Goal: Task Accomplishment & Management: Use online tool/utility

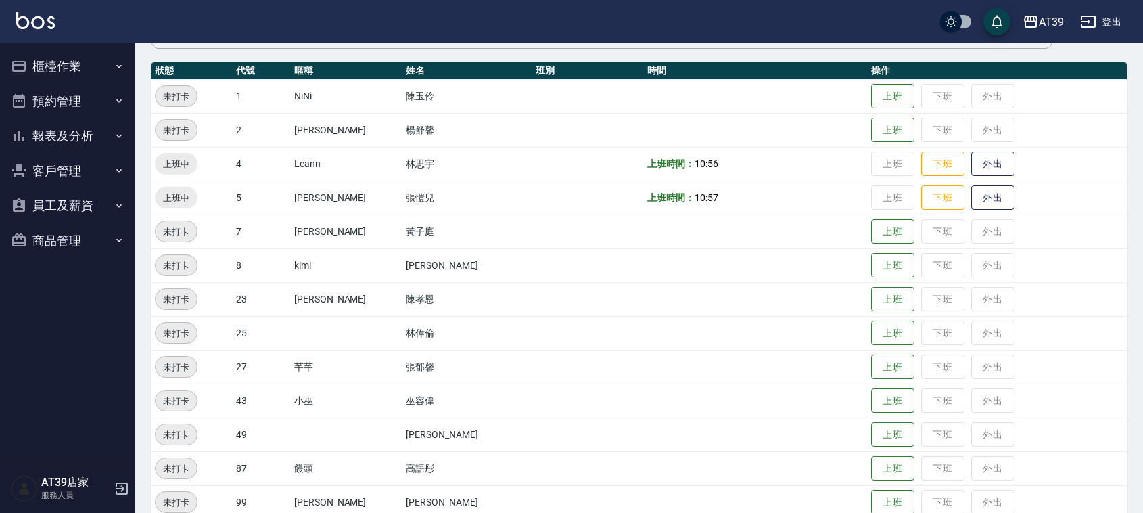
scroll to position [169, 0]
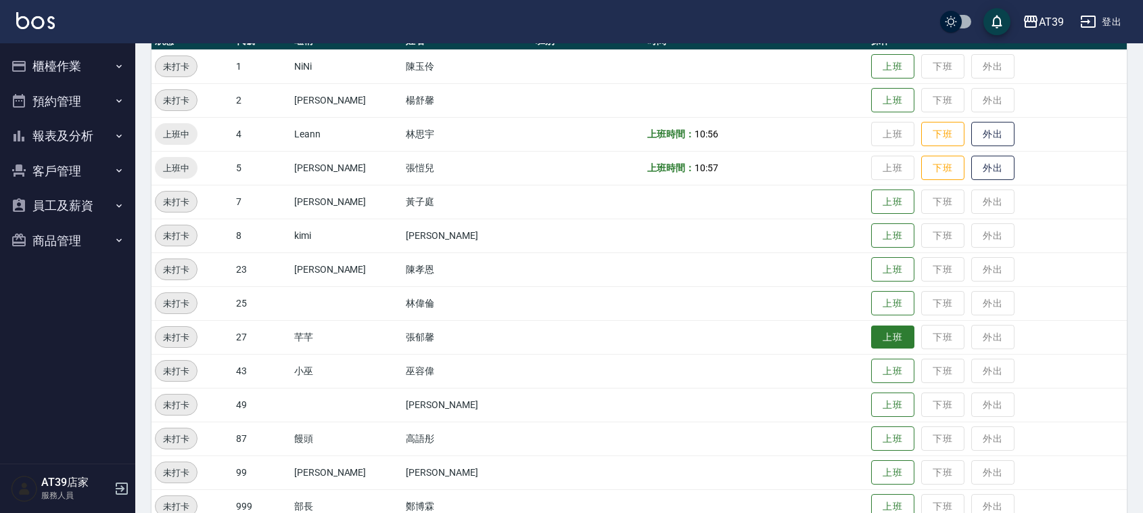
click at [879, 338] on button "上班" at bounding box center [892, 337] width 43 height 24
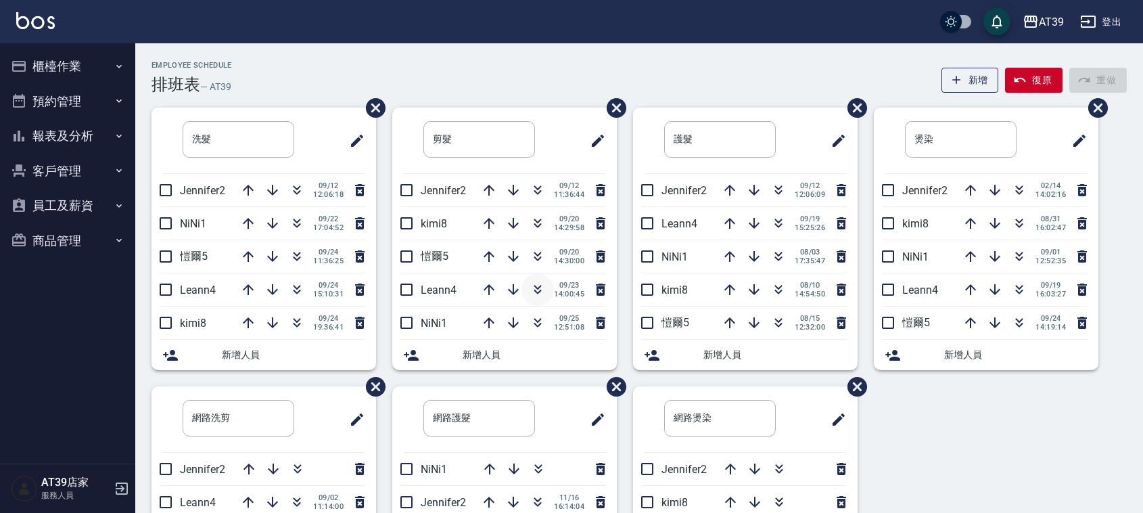
click at [538, 287] on icon "button" at bounding box center [538, 289] width 16 height 16
drag, startPoint x: 544, startPoint y: 272, endPoint x: 538, endPoint y: 291, distance: 20.5
click at [538, 291] on icon "button" at bounding box center [537, 291] width 7 height 5
click at [481, 244] on ul "剪髮 ​ Jennifer2 09/12 11:36:44 kimi8 09/20 14:29:58 愷爾5 09/20 14:30:00 Leann4 09…" at bounding box center [504, 239] width 225 height 262
click at [515, 66] on div "Employee Schedule 排班表 — AT39 新增 復原 重做" at bounding box center [638, 77] width 975 height 33
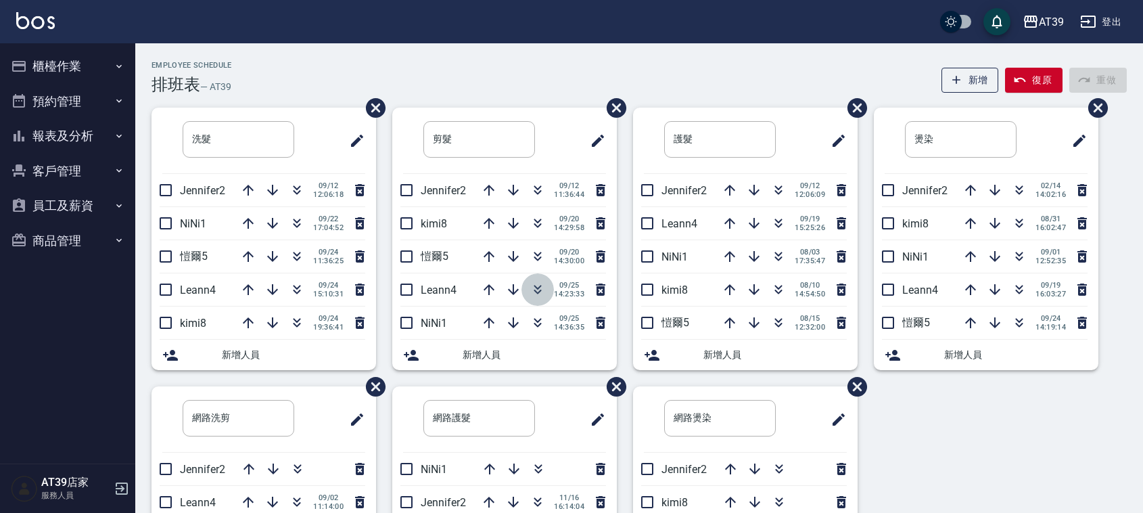
click at [535, 291] on icon "button" at bounding box center [537, 291] width 7 height 5
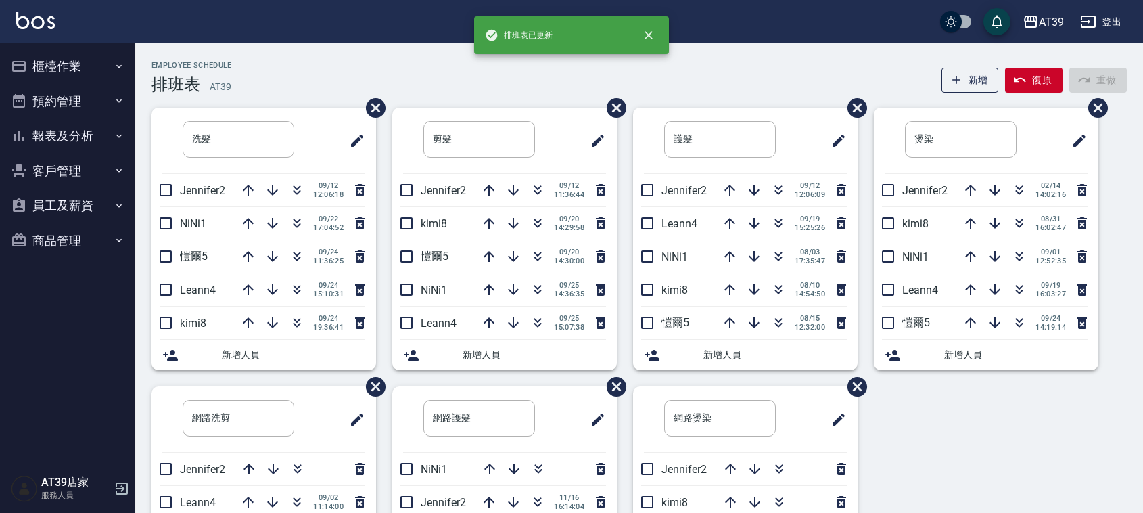
click at [452, 69] on div "Employee Schedule 排班表 — AT39 新增 復原 重做" at bounding box center [638, 77] width 975 height 33
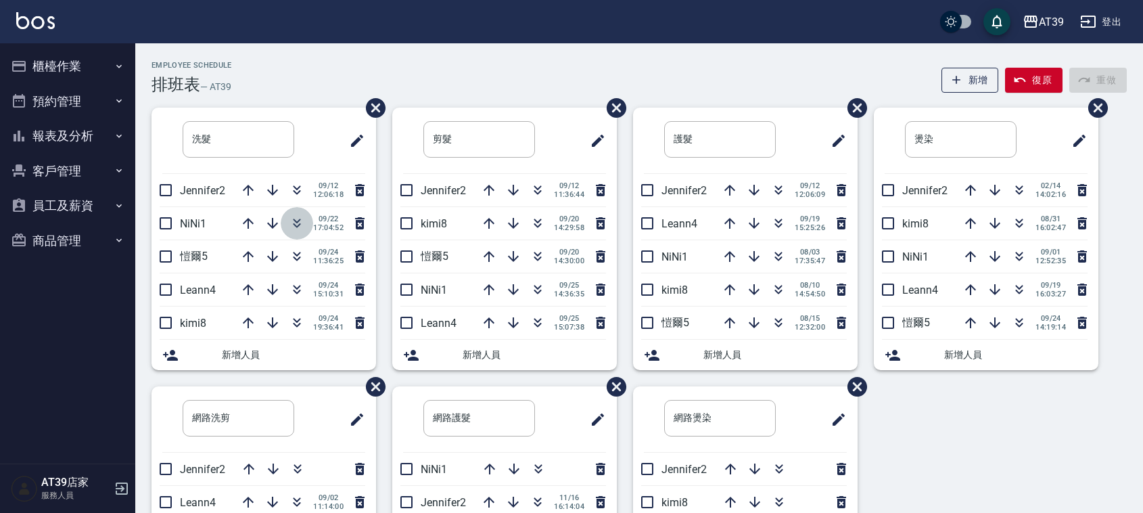
click at [294, 218] on icon "button" at bounding box center [297, 223] width 16 height 16
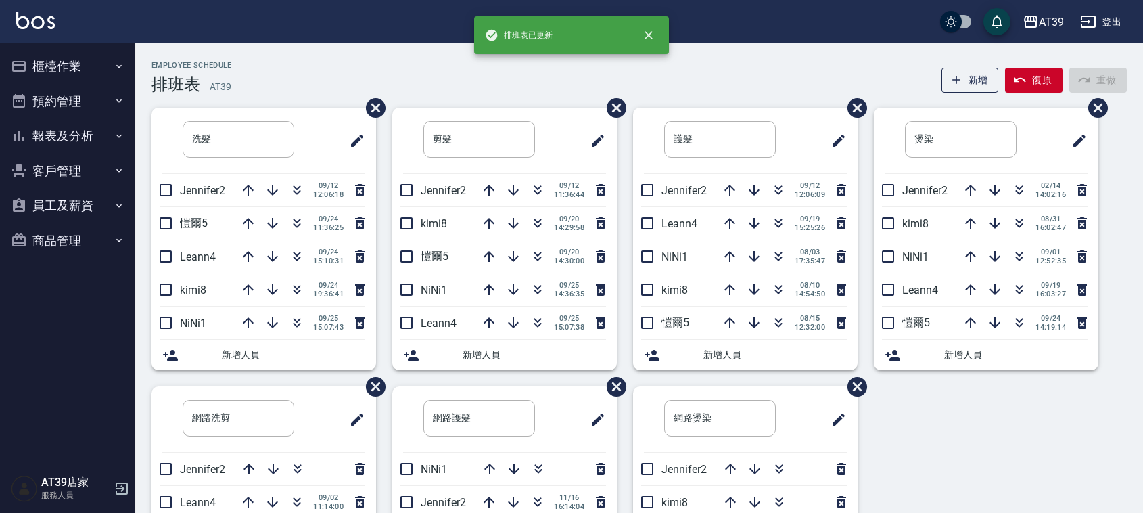
click at [295, 52] on div "Employee Schedule 排班表 — AT39 新增 復原 重做 洗髮 ​ Jennifer2 09/12 12:06:18 愷爾5 09/24 1…" at bounding box center [639, 356] width 1008 height 627
